Goal: Task Accomplishment & Management: Complete application form

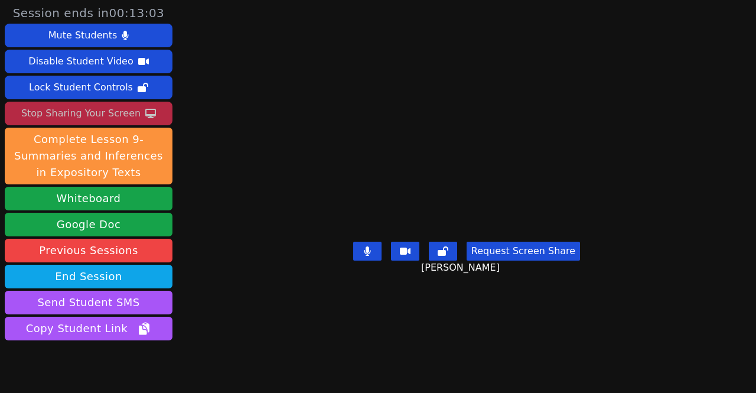
scroll to position [48, 0]
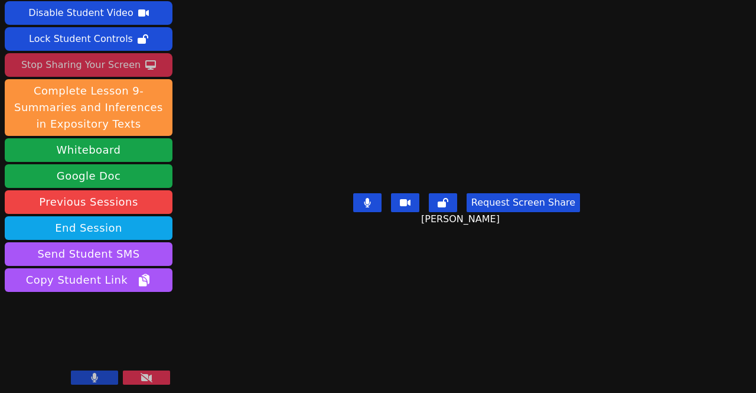
click at [108, 57] on div "Stop Sharing Your Screen" at bounding box center [80, 65] width 119 height 19
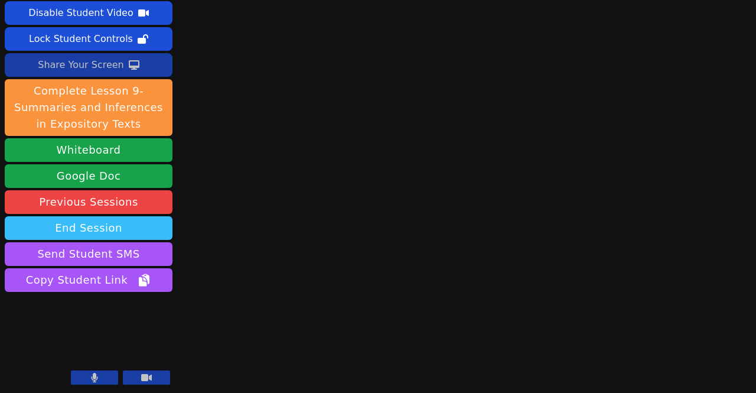
click at [145, 232] on button "End Session" at bounding box center [89, 228] width 168 height 24
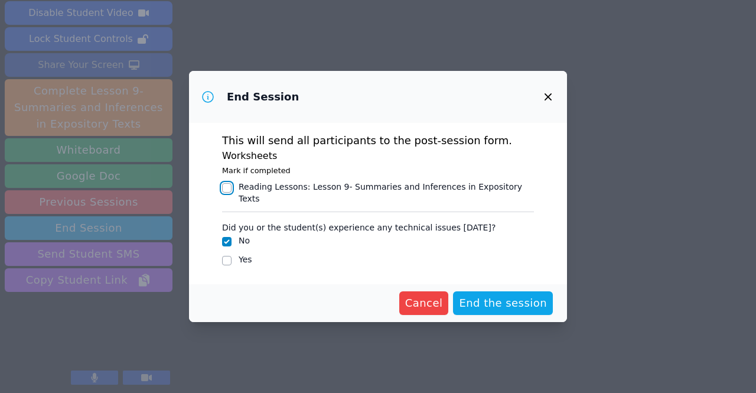
click at [229, 193] on input "Reading Lessons : Lesson 9- Summaries and Inferences in Expository Texts" at bounding box center [226, 187] width 9 height 9
checkbox input "true"
click at [481, 297] on span "End the session" at bounding box center [503, 303] width 88 height 17
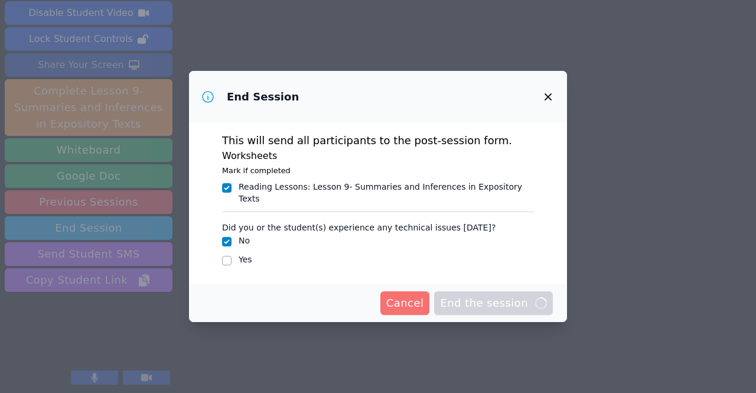
click at [410, 300] on span "Cancel" at bounding box center [405, 303] width 38 height 17
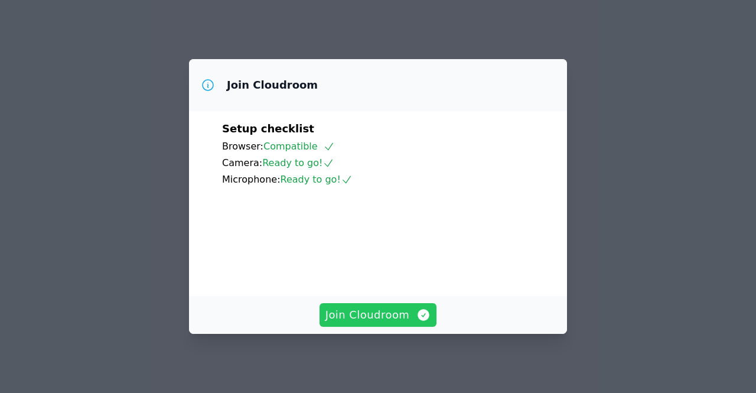
click at [413, 313] on span "Join Cloudroom" at bounding box center [379, 315] width 106 height 17
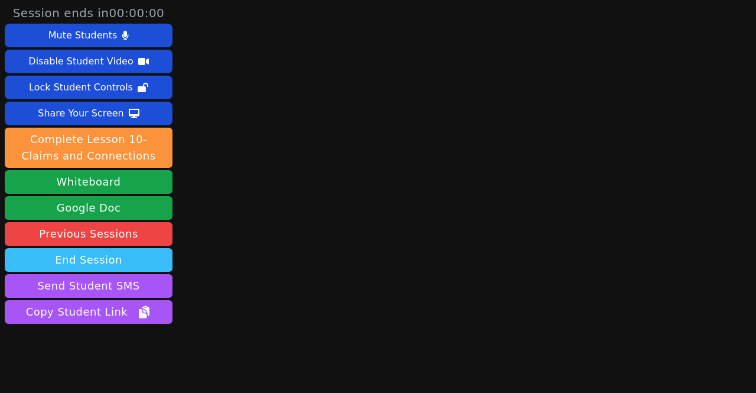
click at [106, 263] on button "End Session" at bounding box center [89, 260] width 168 height 24
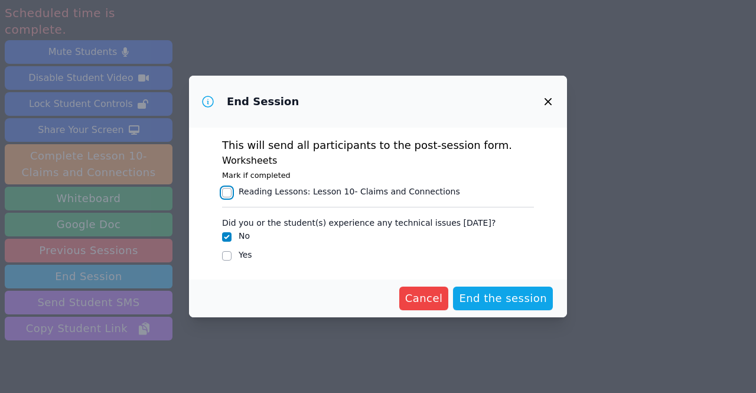
click at [229, 190] on input "Reading Lessons : Lesson 10- Claims and Connections" at bounding box center [226, 192] width 9 height 9
checkbox input "true"
click at [494, 298] on span "End the session" at bounding box center [503, 298] width 88 height 17
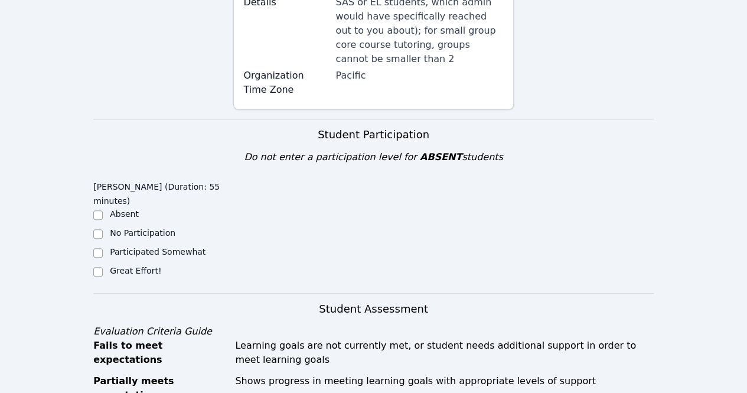
scroll to position [486, 0]
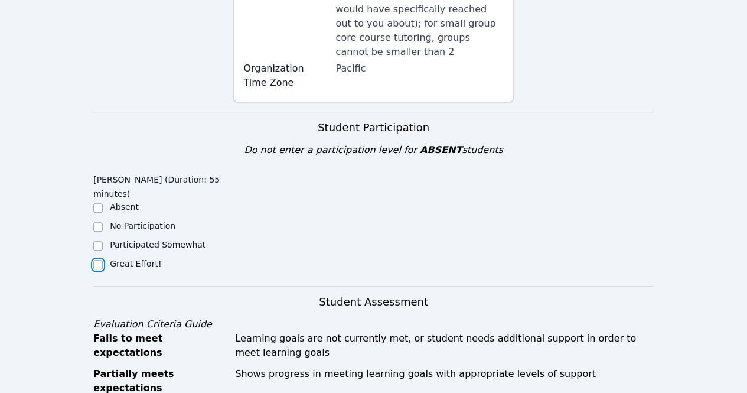
click at [100, 260] on input "Great Effort!" at bounding box center [97, 264] width 9 height 9
checkbox input "true"
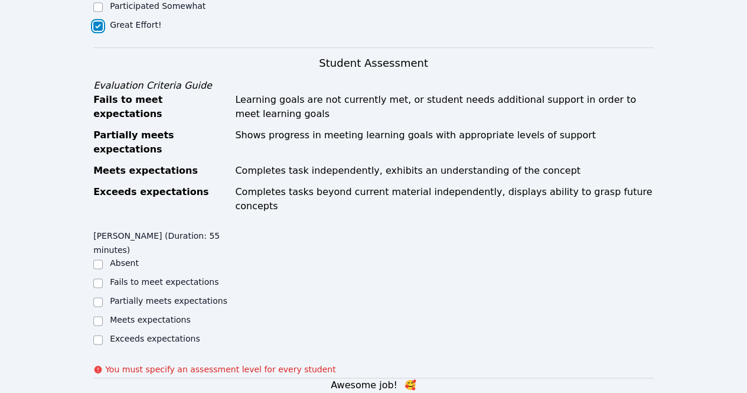
scroll to position [725, 0]
click at [97, 334] on input "Exceeds expectations" at bounding box center [97, 338] width 9 height 9
checkbox input "true"
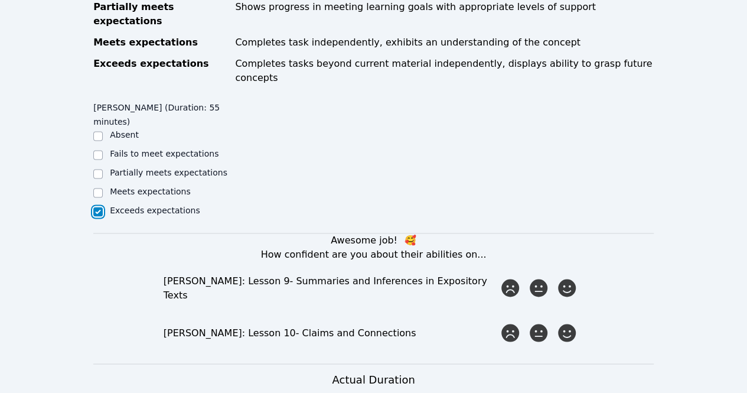
scroll to position [861, 0]
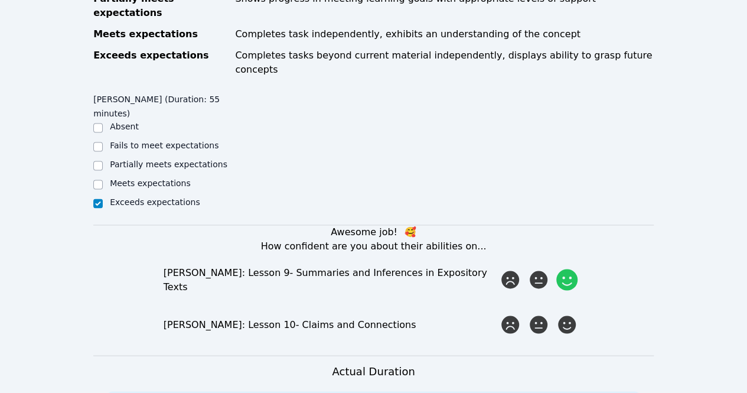
click at [567, 269] on icon at bounding box center [567, 279] width 21 height 21
click at [0, 0] on input "radio" at bounding box center [0, 0] width 0 height 0
click at [568, 314] on icon at bounding box center [567, 324] width 21 height 21
click at [0, 0] on input "radio" at bounding box center [0, 0] width 0 height 0
click at [567, 314] on icon at bounding box center [567, 324] width 21 height 21
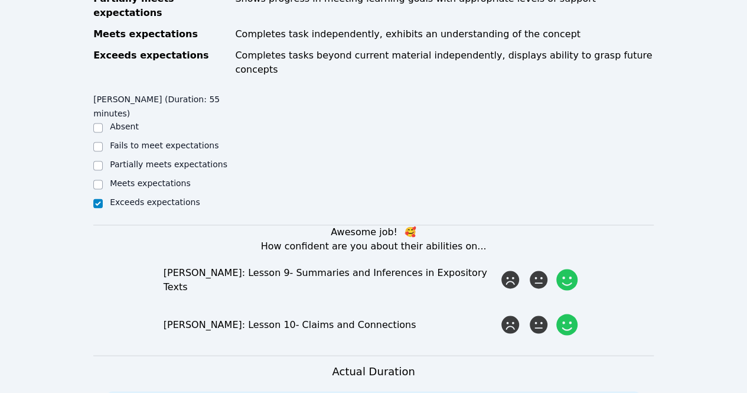
click at [0, 0] on input "radio" at bounding box center [0, 0] width 0 height 0
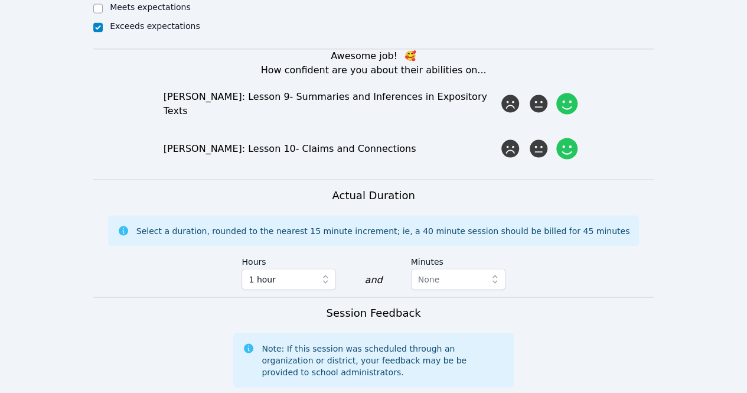
scroll to position [1038, 0]
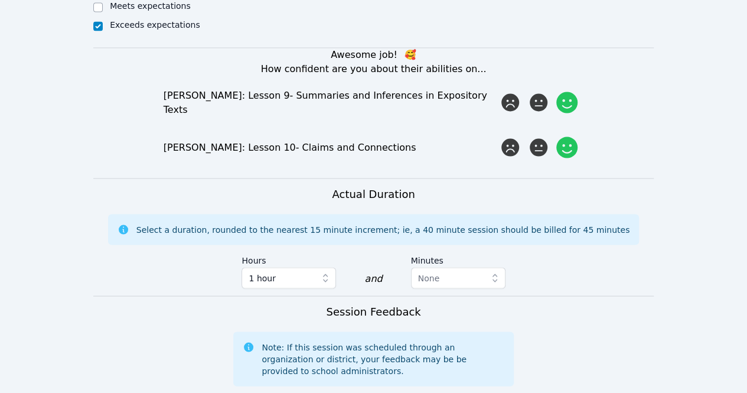
click at [567, 136] on icon at bounding box center [567, 146] width 21 height 21
click at [0, 0] on input "radio" at bounding box center [0, 0] width 0 height 0
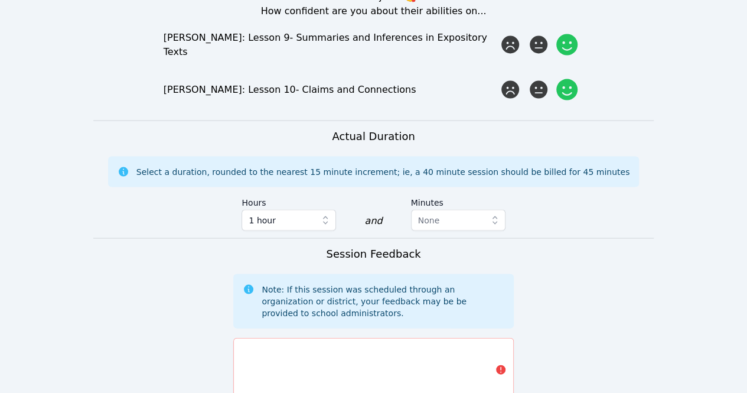
scroll to position [1097, 0]
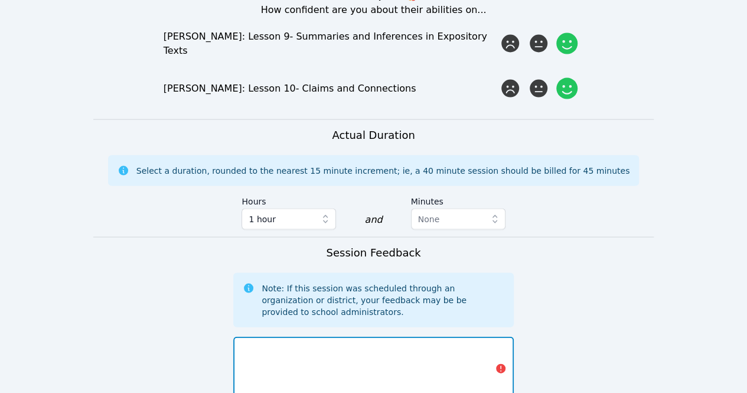
click at [382, 336] on textarea at bounding box center [373, 368] width 280 height 64
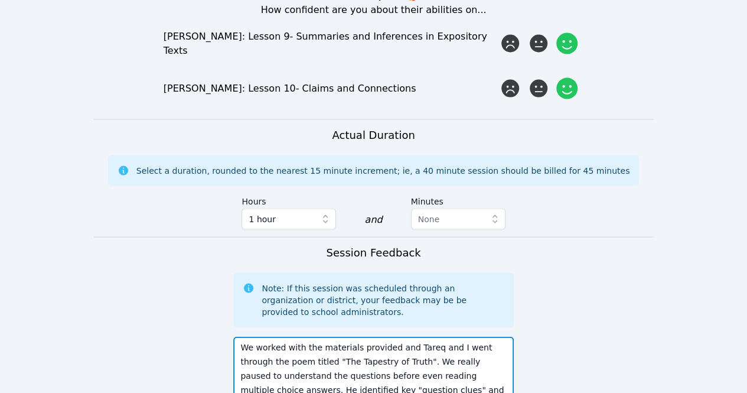
scroll to position [9, 0]
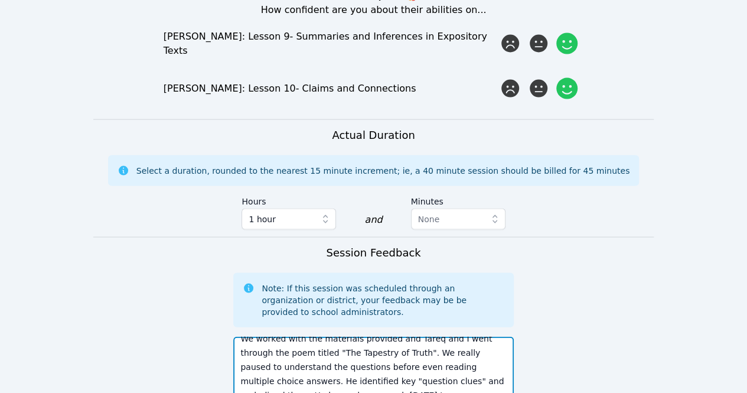
type textarea "We worked with the materials provided and Tareq and I went through the poem tit…"
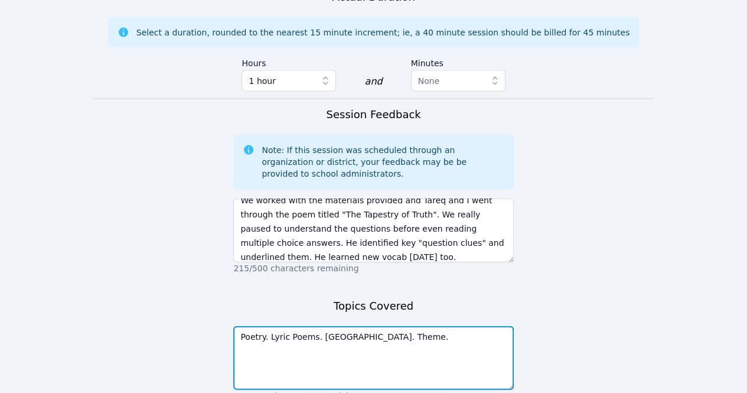
type textarea "Poetry. Lyric Poems. Stanzas. Theme."
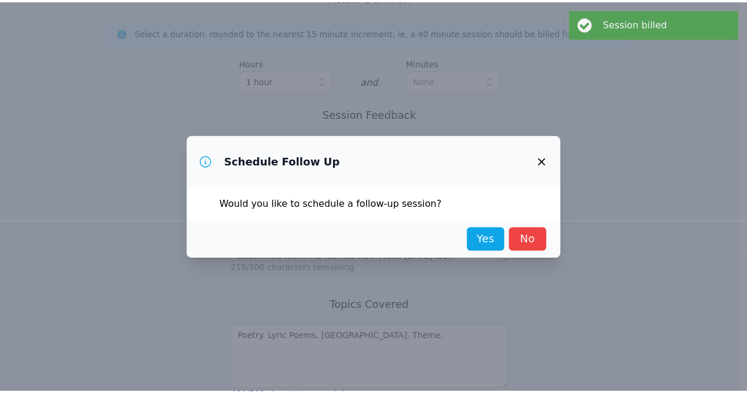
scroll to position [0, 0]
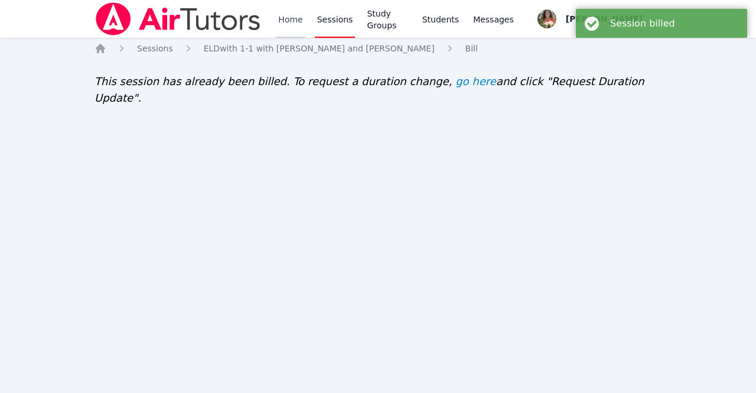
click at [286, 18] on link "Home" at bounding box center [290, 19] width 29 height 38
